Goal: Information Seeking & Learning: Check status

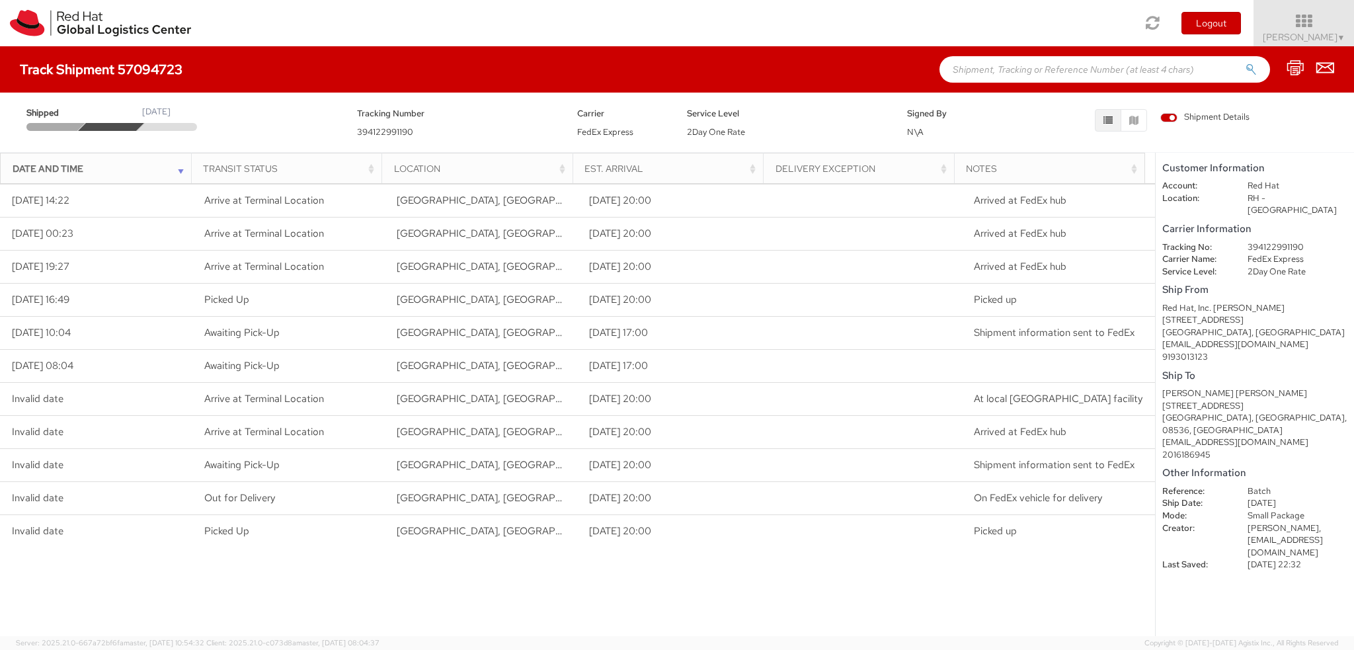
drag, startPoint x: 1173, startPoint y: 229, endPoint x: 1229, endPoint y: 301, distance: 91.2
click at [1229, 301] on shipment-details "Customer Information Account: Red Hat Location: RH - [GEOGRAPHIC_DATA] Carrier …" at bounding box center [1254, 394] width 198 height 483
click at [1295, 314] on div "[STREET_ADDRESS]" at bounding box center [1254, 320] width 185 height 13
drag, startPoint x: 1207, startPoint y: 247, endPoint x: 1290, endPoint y: 251, distance: 83.4
click at [1290, 251] on dl "Tracking No: 394122991190 Carrier Name: FedEx Express Service Level: 2Day One R…" at bounding box center [1254, 259] width 205 height 37
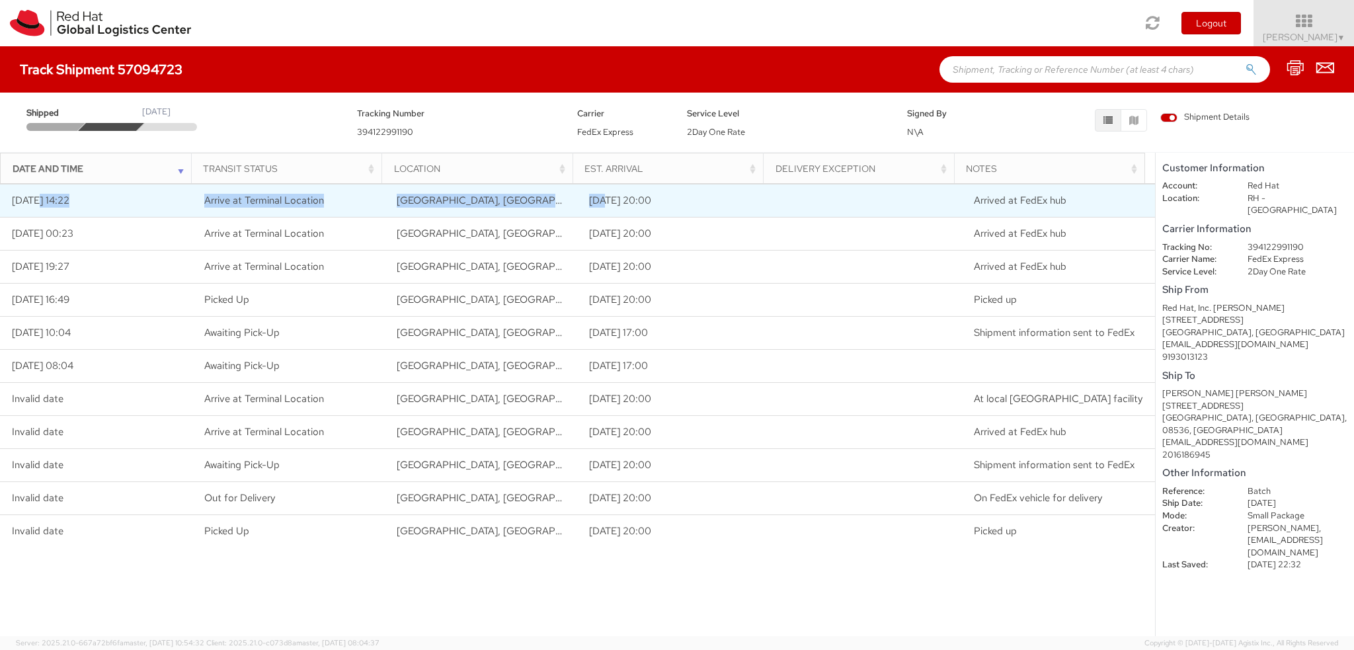
drag, startPoint x: 33, startPoint y: 198, endPoint x: 599, endPoint y: 205, distance: 565.8
click at [599, 205] on tr "[DATE] 14:22 Arrive at Terminal Location [GEOGRAPHIC_DATA], [GEOGRAPHIC_DATA], …" at bounding box center [577, 200] width 1155 height 33
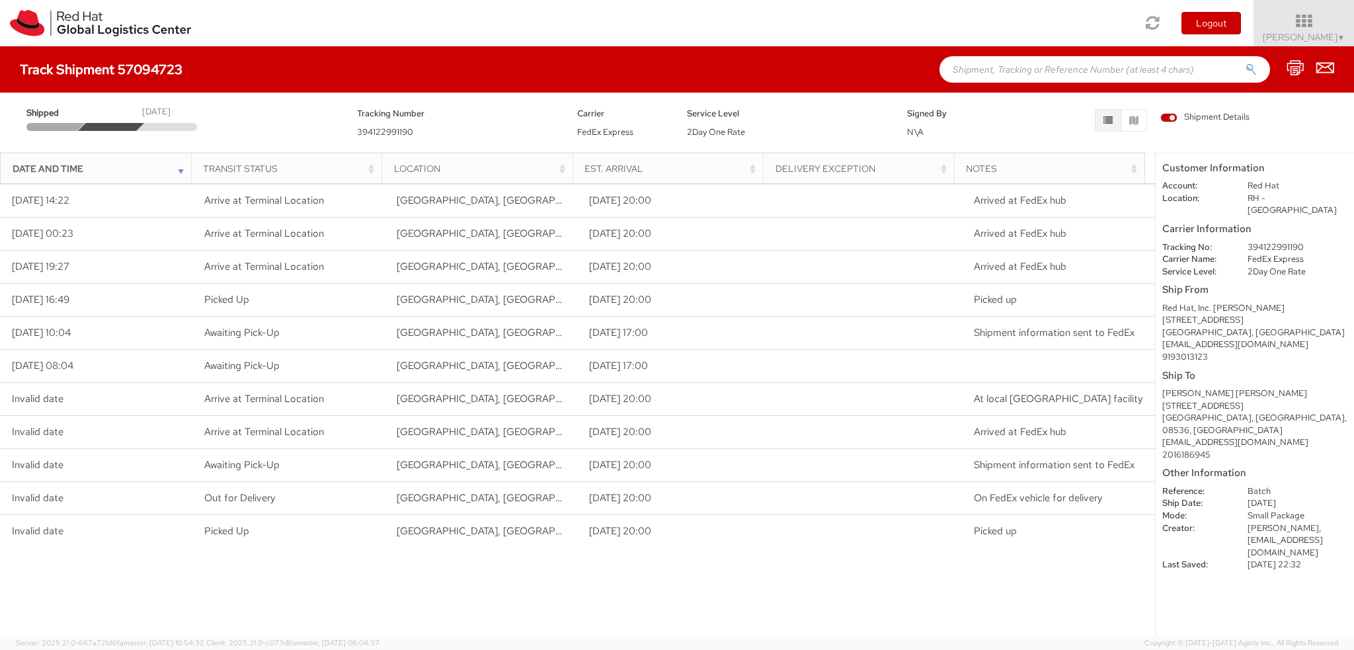
click at [349, 605] on div "Loading tracking information. Please, wait... Date and Time Transit Status Loca…" at bounding box center [577, 409] width 1155 height 452
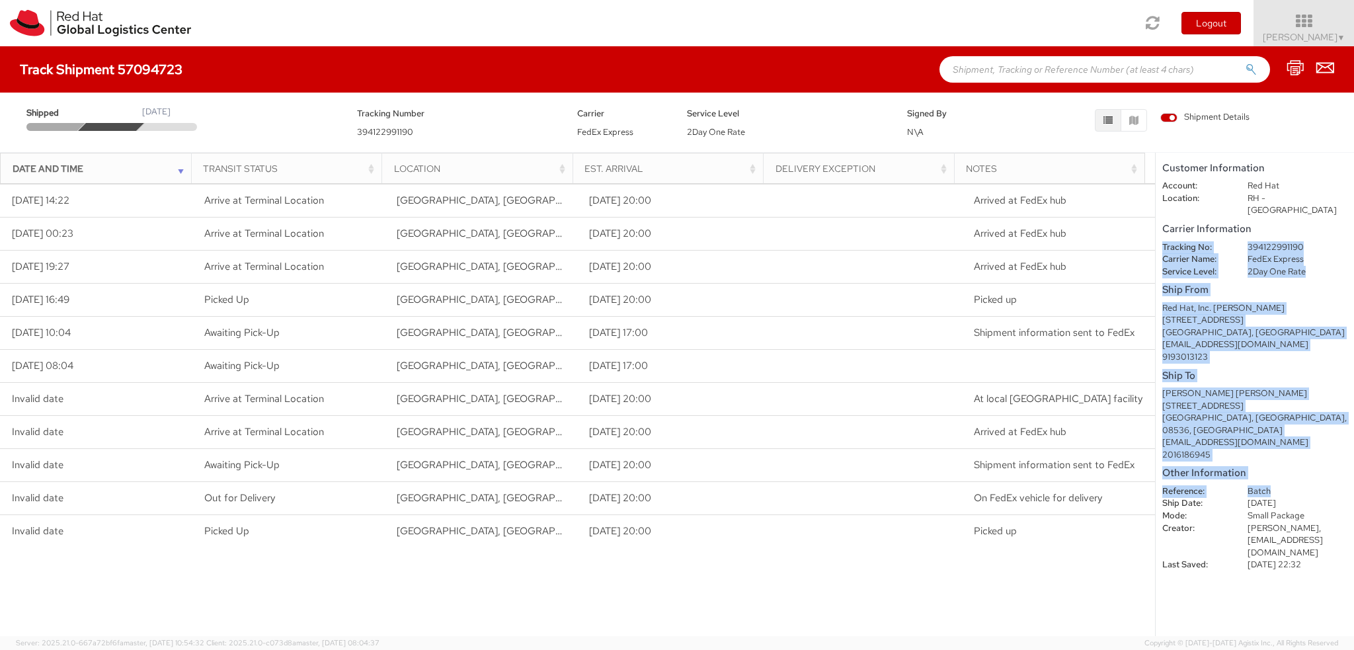
drag, startPoint x: 1269, startPoint y: 224, endPoint x: 1307, endPoint y: 459, distance: 238.3
click at [1307, 459] on shipment-details "Customer Information Account: Red Hat Location: RH - [GEOGRAPHIC_DATA] Carrier …" at bounding box center [1254, 394] width 198 height 483
click at [1330, 370] on h5 "Ship To" at bounding box center [1254, 375] width 185 height 11
click at [1282, 284] on h5 "Ship From" at bounding box center [1254, 289] width 185 height 11
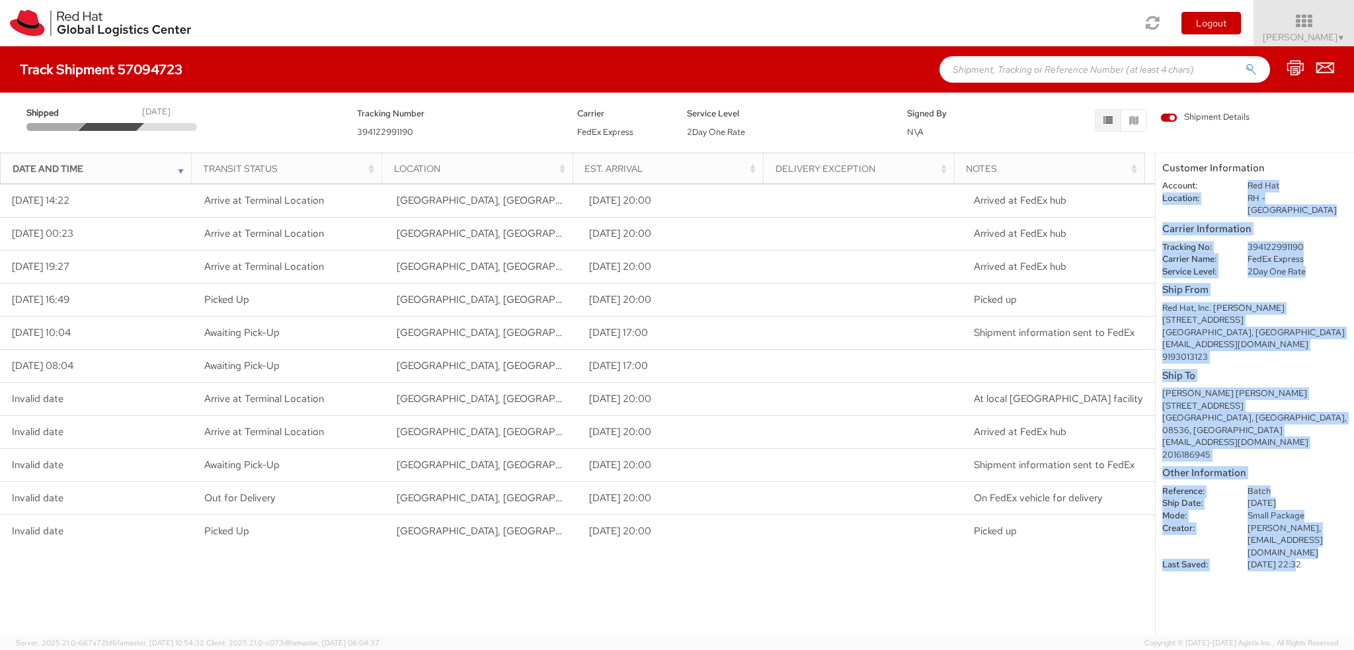
drag, startPoint x: 1208, startPoint y: 186, endPoint x: 1288, endPoint y: 617, distance: 437.6
click at [1291, 615] on shipment-details "Customer Information Account: Red Hat Location: RH - [GEOGRAPHIC_DATA] Carrier …" at bounding box center [1254, 394] width 198 height 483
click at [1227, 592] on shipment-details "Customer Information Account: Red Hat Location: RH - [GEOGRAPHIC_DATA] Carrier …" at bounding box center [1254, 394] width 198 height 483
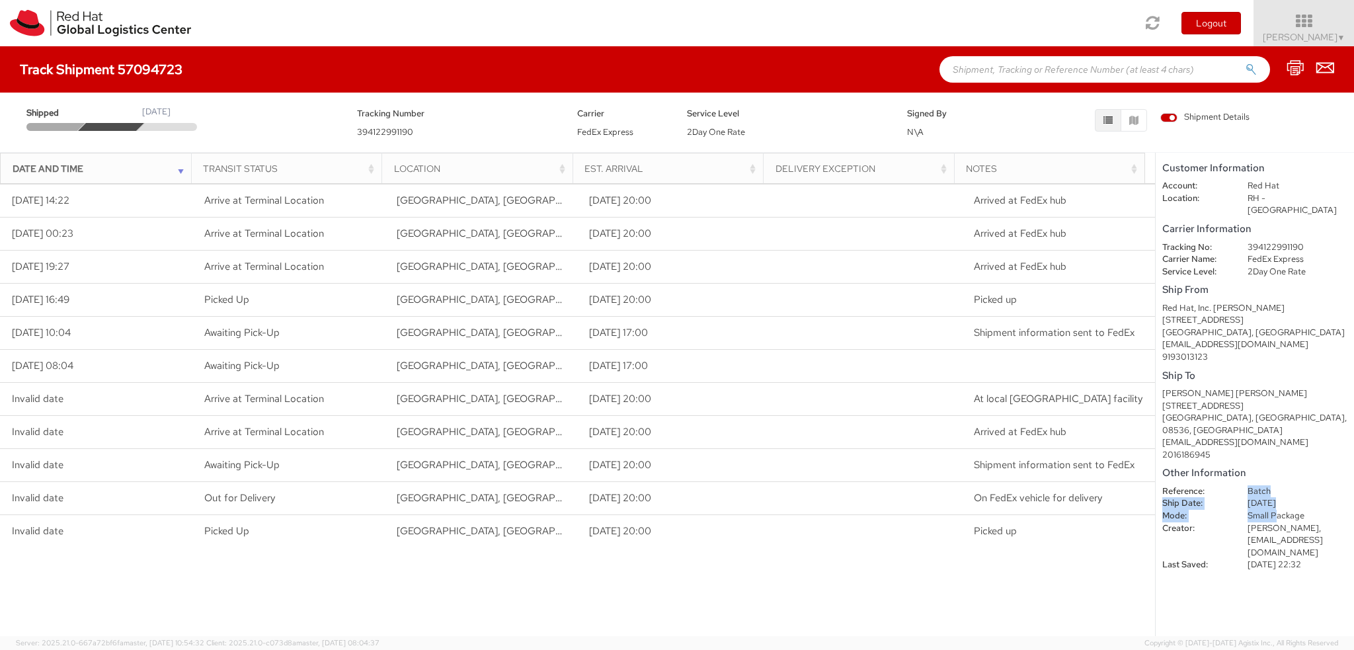
drag, startPoint x: 1227, startPoint y: 471, endPoint x: 1111, endPoint y: 565, distance: 149.5
click at [1274, 486] on dl "Reference: Batch Ship Date: [DATE] Mode: Small Package Creator: [PERSON_NAME], …" at bounding box center [1254, 528] width 205 height 86
drag, startPoint x: 482, startPoint y: 636, endPoint x: 448, endPoint y: 573, distance: 71.3
click at [482, 636] on agx-version "Server: 2025.21.0-667a72bf6fa master, [DATE] 10:54:32 Client: 2025.21.0-c073d8a…" at bounding box center [677, 643] width 1354 height 14
drag, startPoint x: 131, startPoint y: 113, endPoint x: 234, endPoint y: 109, distance: 103.2
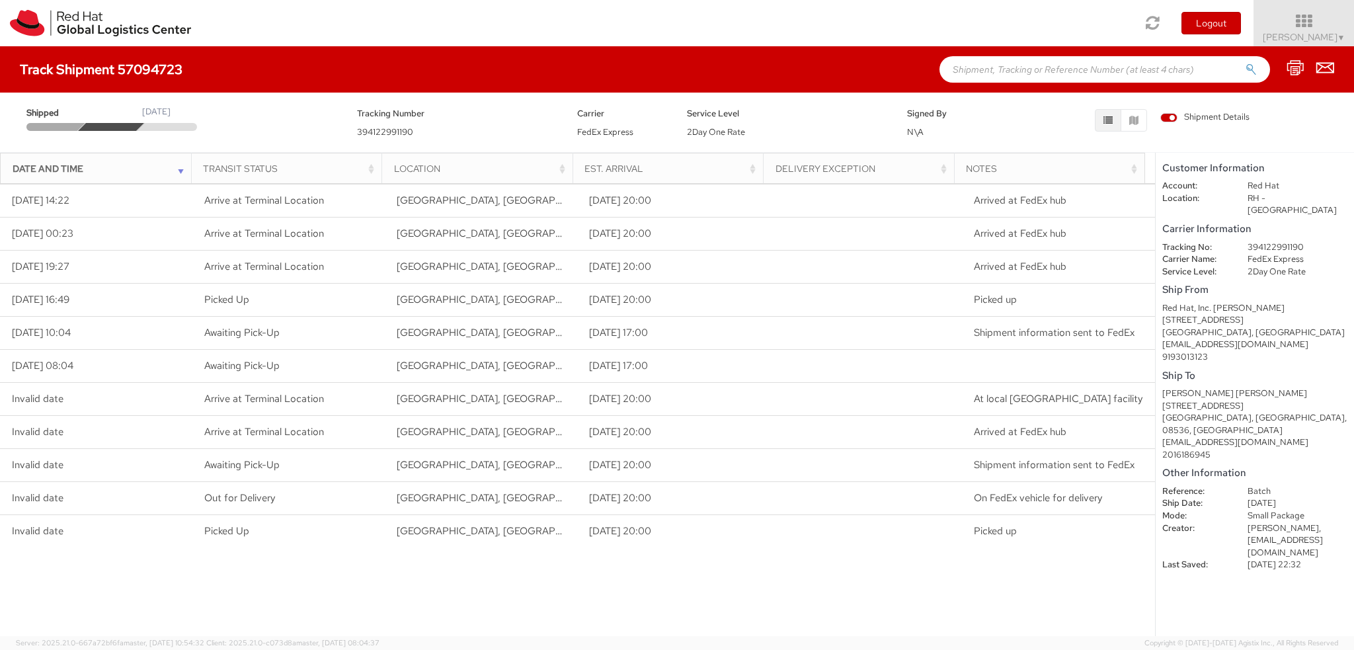
click at [243, 108] on div "Shipped [DATE]" at bounding box center [182, 118] width 330 height 25
drag, startPoint x: 201, startPoint y: 110, endPoint x: 159, endPoint y: 113, distance: 41.8
click at [159, 113] on div "Shipped [DATE]" at bounding box center [182, 118] width 330 height 25
